Goal: Task Accomplishment & Management: Manage account settings

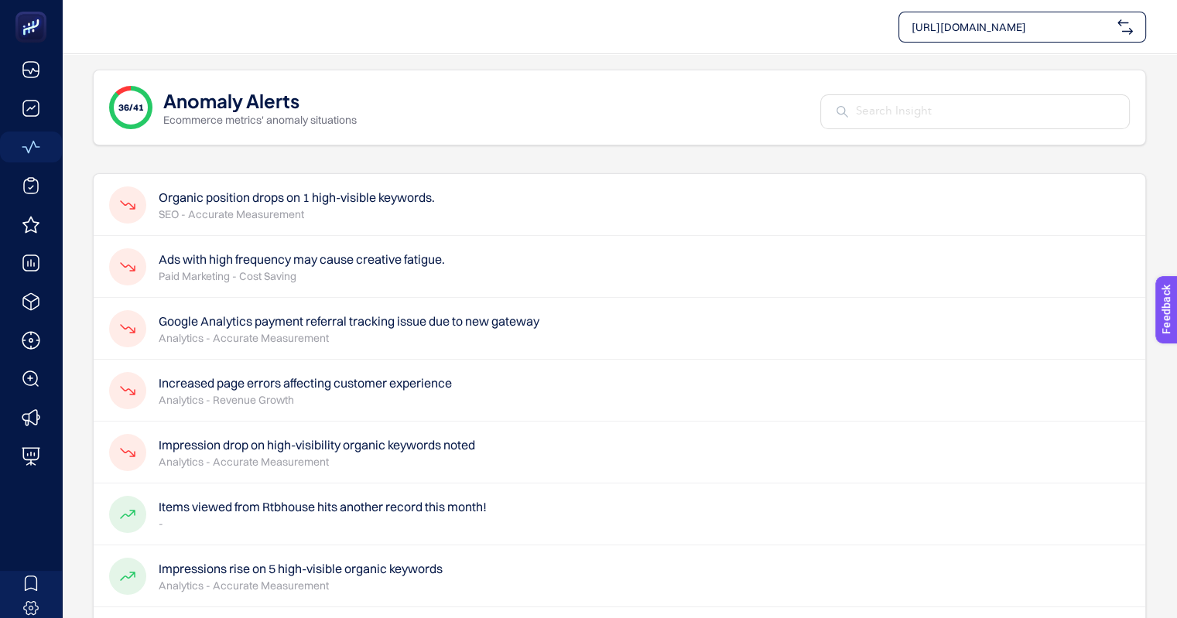
click at [226, 349] on div "Google Analytics payment referral tracking issue due to new gateway Analytics -…" at bounding box center [619, 329] width 1051 height 62
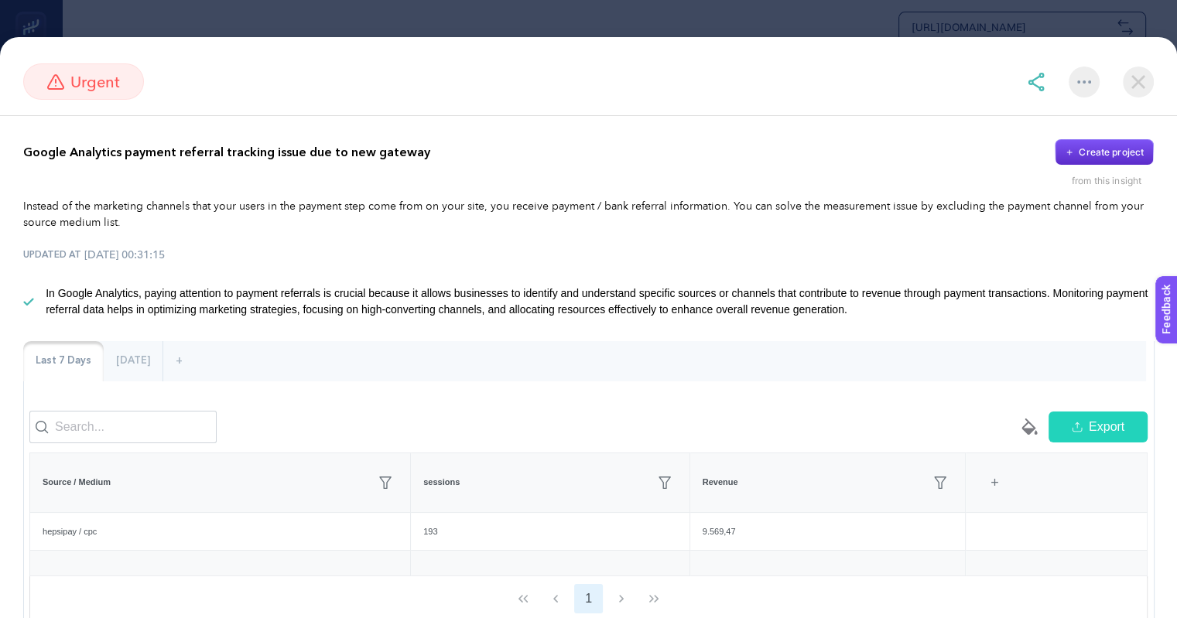
click at [1139, 76] on img at bounding box center [1137, 82] width 31 height 31
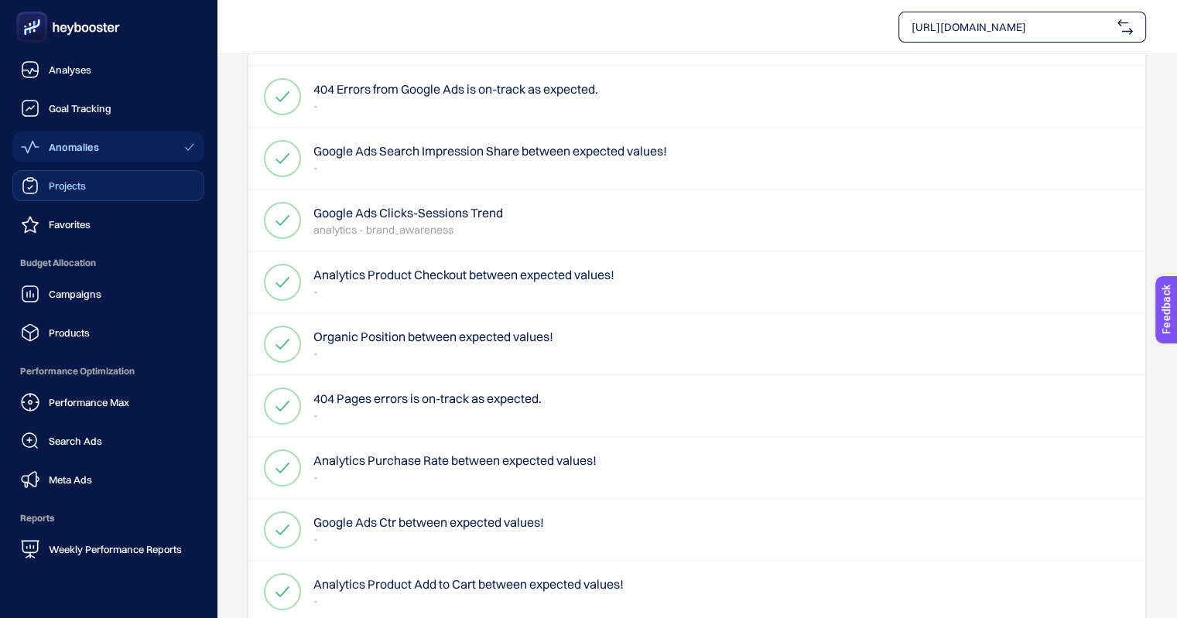
click at [72, 183] on span "Projects" at bounding box center [67, 185] width 37 height 12
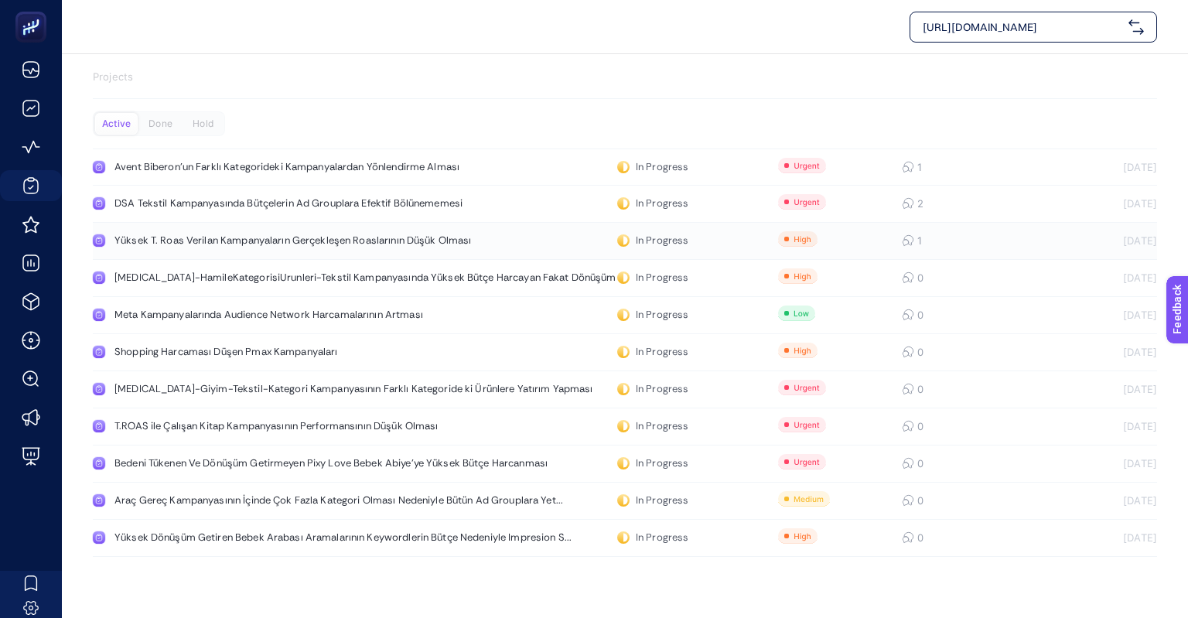
click at [384, 243] on div "Yüksek T. Roas Verilan Kampanyaların Gerçekleşen Roaslarının Düşük Olması" at bounding box center [292, 240] width 357 height 12
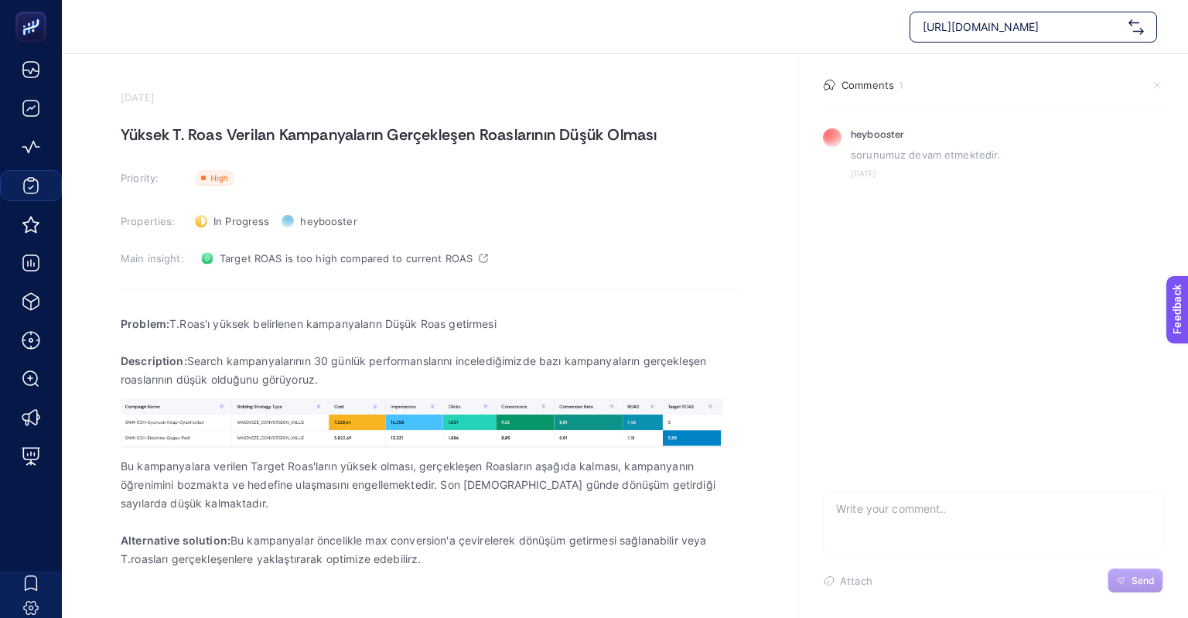
click at [876, 511] on textarea at bounding box center [993, 517] width 339 height 50
click at [217, 176] on rect at bounding box center [214, 177] width 39 height 15
click at [210, 302] on li at bounding box center [230, 295] width 75 height 28
click at [224, 183] on rect at bounding box center [213, 177] width 37 height 15
click at [231, 328] on li at bounding box center [230, 321] width 75 height 25
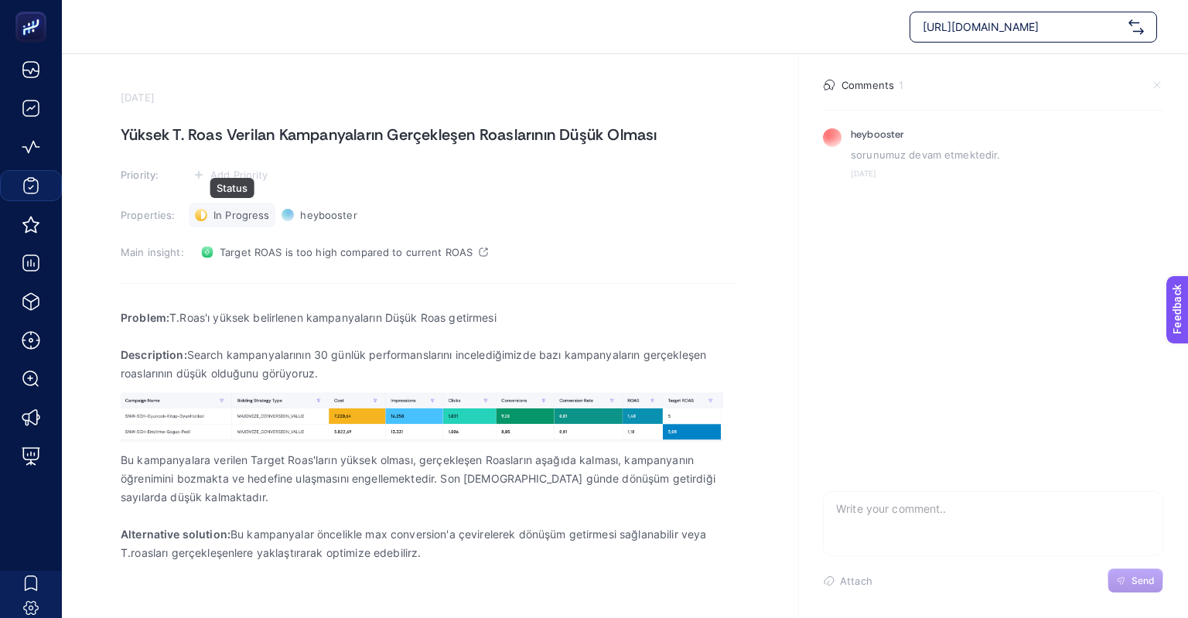
click at [229, 221] on div "In Progress Status" at bounding box center [232, 215] width 87 height 25
click at [257, 277] on li "Done" at bounding box center [241, 271] width 96 height 25
click at [246, 175] on span "Add Priority" at bounding box center [239, 175] width 58 height 12
click at [236, 281] on icon at bounding box center [220, 288] width 37 height 15
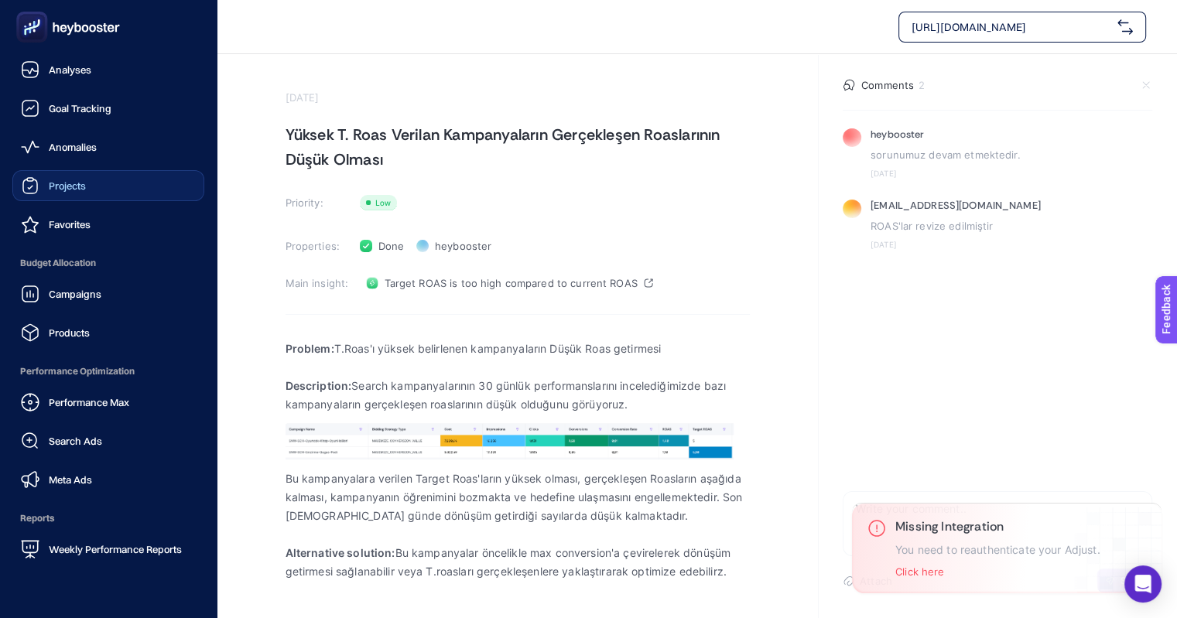
click at [84, 183] on span "Projects" at bounding box center [67, 185] width 37 height 12
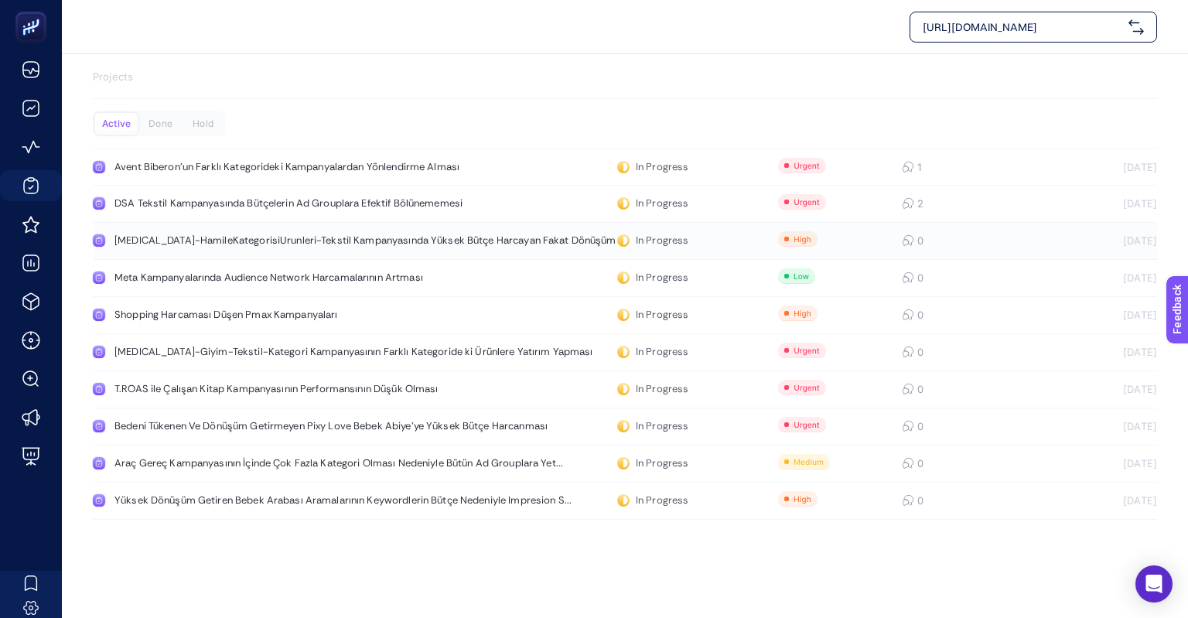
click at [531, 234] on div "[MEDICAL_DATA]-HamileKategorisiUrunleri-Tekstil Kampanyasında Yüksek Bütçe Harc…" at bounding box center [365, 240] width 503 height 12
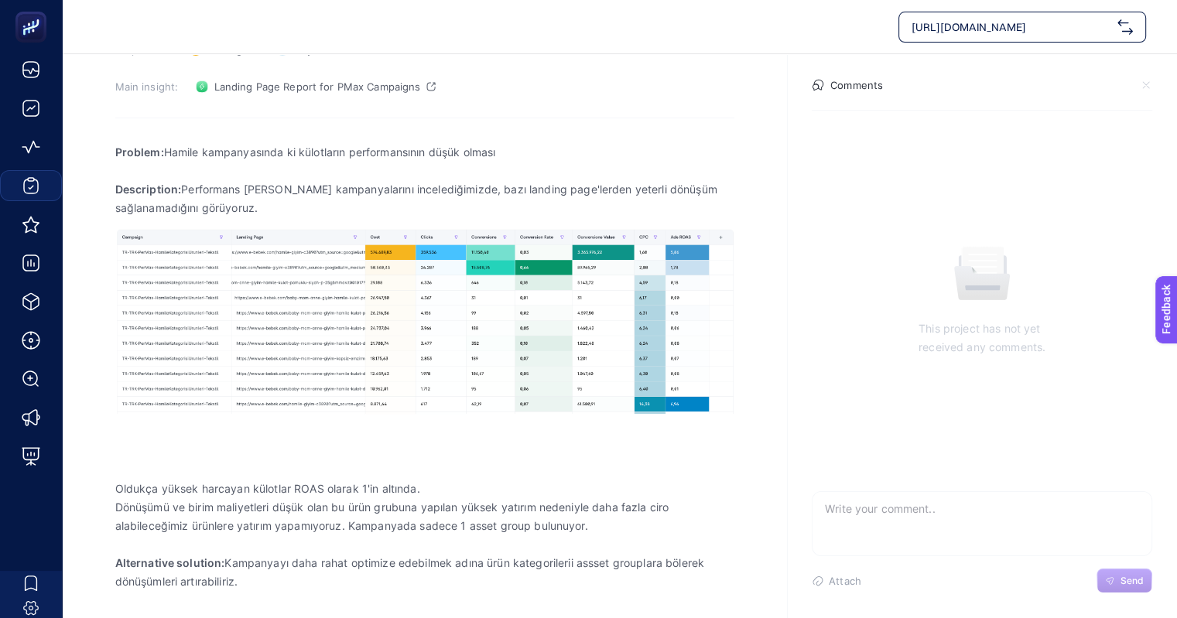
scroll to position [197, 0]
click at [270, 88] on span "Landing Page Report for PMax Campaigns" at bounding box center [317, 86] width 207 height 12
